Goal: Information Seeking & Learning: Find specific fact

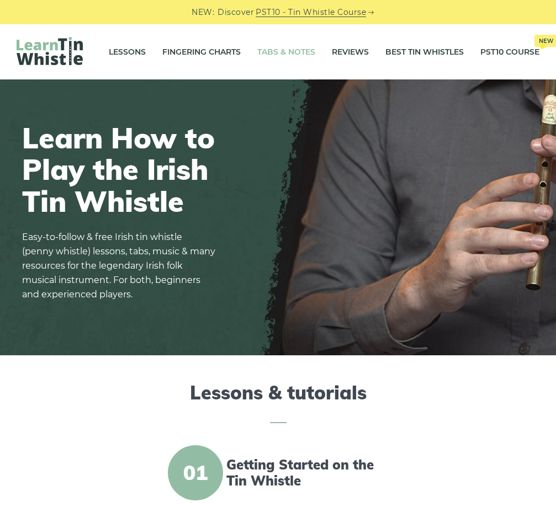
click at [300, 49] on link "Tabs & Notes" at bounding box center [286, 52] width 58 height 28
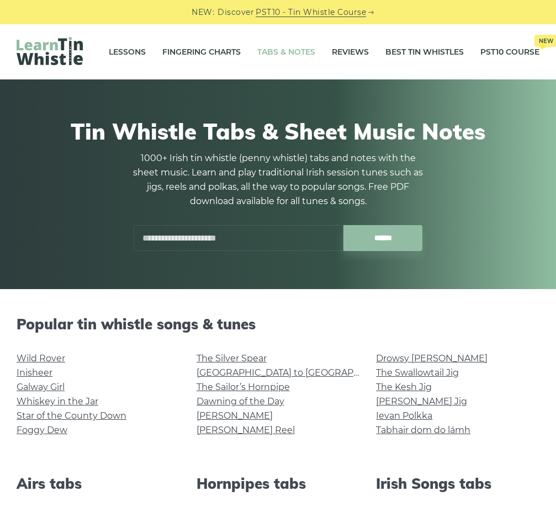
click at [181, 235] on input "text" at bounding box center [239, 238] width 210 height 26
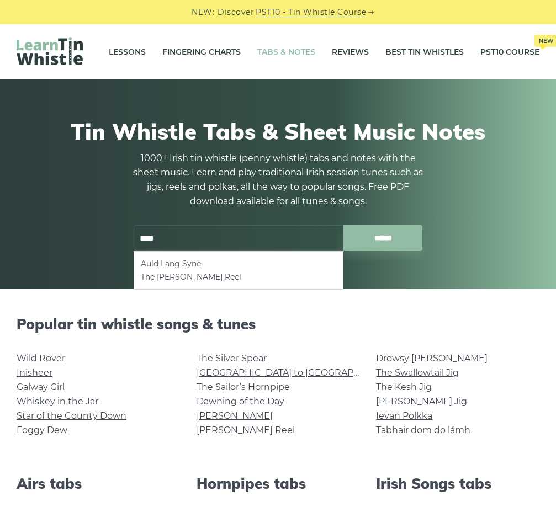
click at [168, 261] on li "Auld Lang Syne" at bounding box center [238, 263] width 195 height 13
type input "**********"
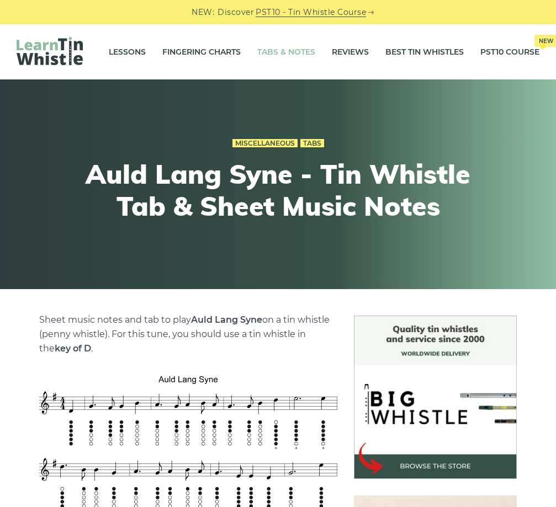
click at [294, 50] on link "Tabs & Notes" at bounding box center [286, 52] width 58 height 28
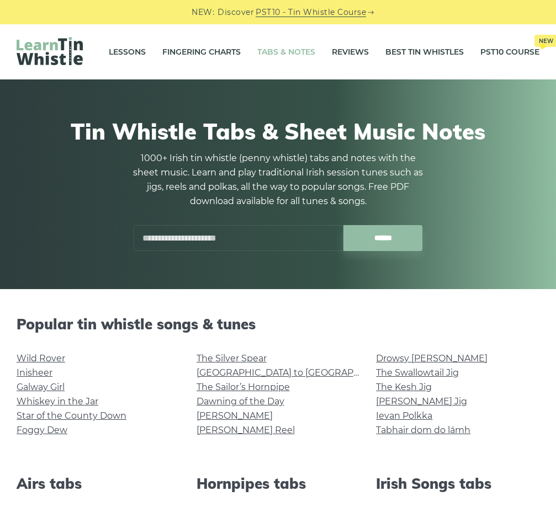
click at [180, 241] on input "text" at bounding box center [239, 238] width 210 height 26
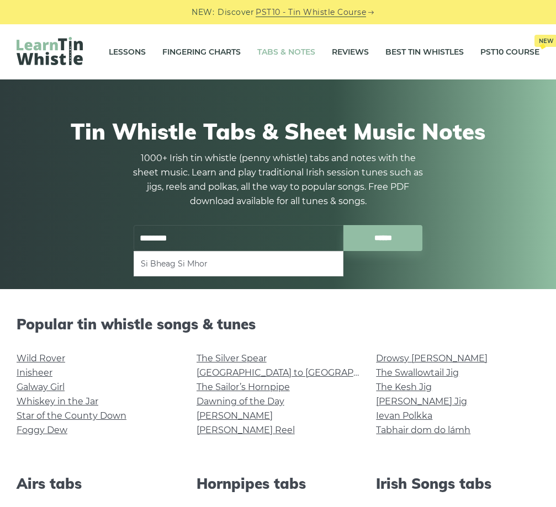
click at [171, 269] on li "Si­ Bheag Si­ Mhor" at bounding box center [238, 263] width 195 height 13
type input "**********"
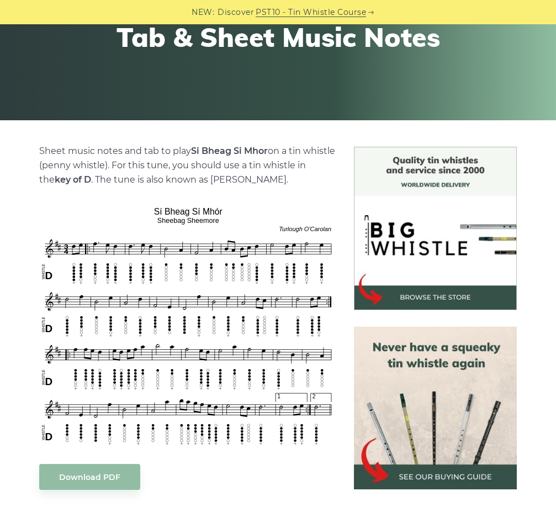
scroll to position [225, 0]
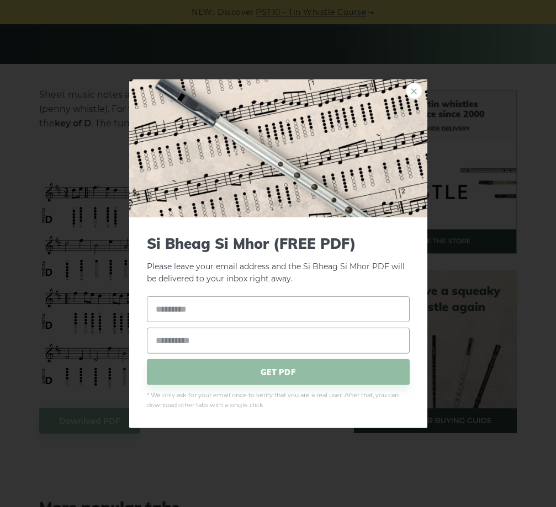
click at [408, 95] on link "×" at bounding box center [414, 90] width 17 height 17
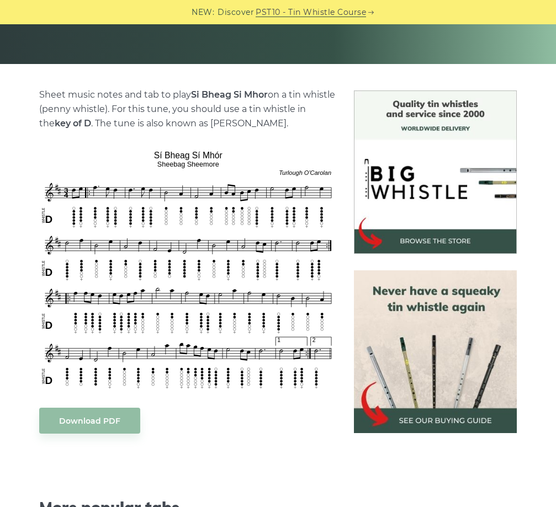
click at [262, 422] on div "Download PDF" at bounding box center [188, 421] width 298 height 26
